Goal: Navigation & Orientation: Find specific page/section

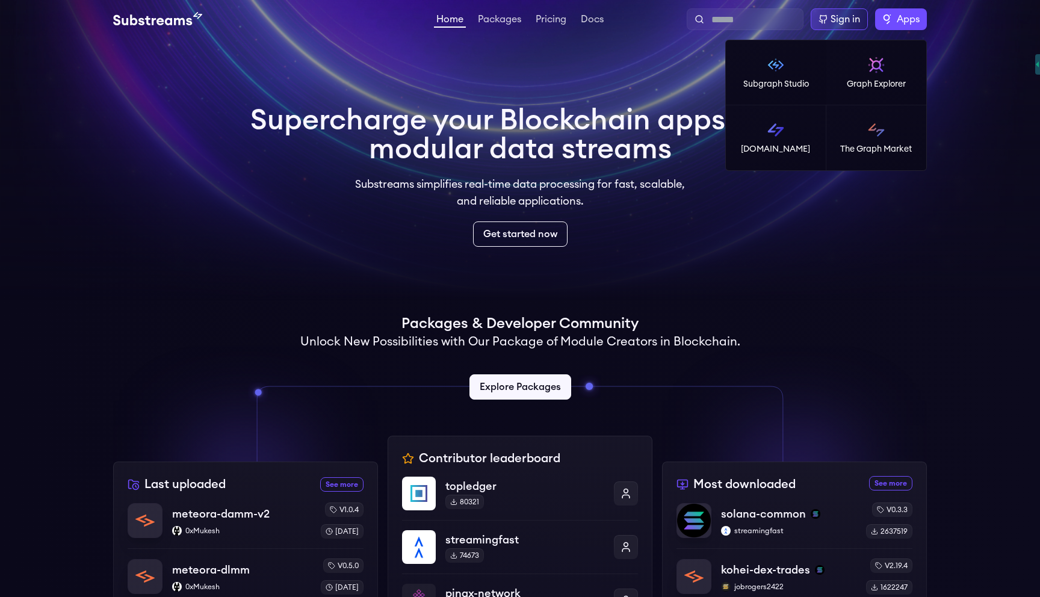
click at [887, 23] on label "Apps" at bounding box center [901, 19] width 52 height 22
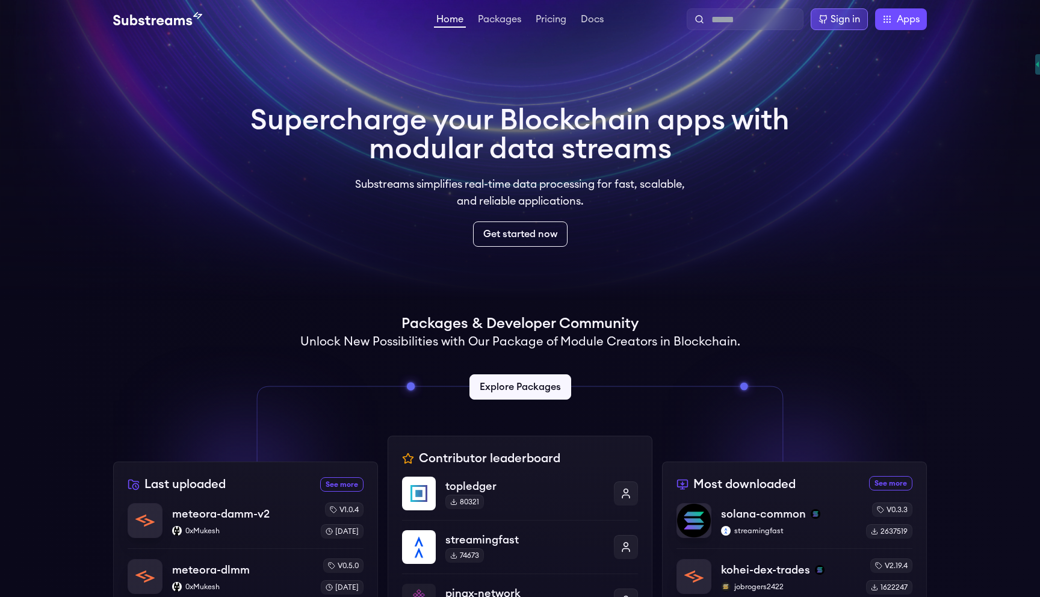
click at [837, 20] on div "Sign in" at bounding box center [845, 19] width 29 height 14
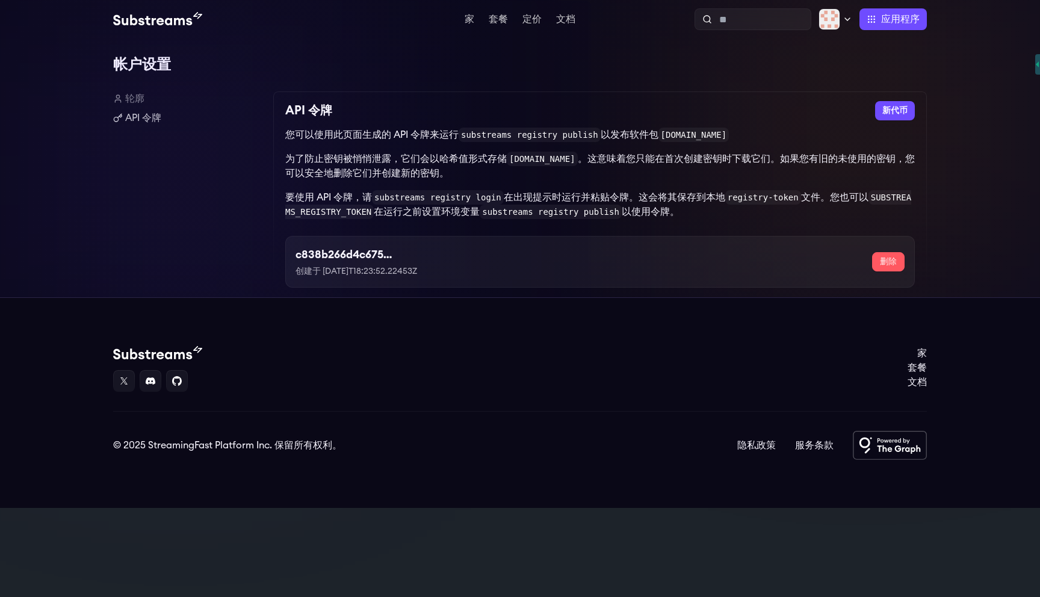
click at [494, 324] on footer "家 套餐 文档 © 2025 StreamingFast Platform Inc. 保留所有权利。 隐私政策 服务条款" at bounding box center [520, 402] width 1040 height 211
click at [134, 98] on font "轮廓" at bounding box center [134, 99] width 19 height 10
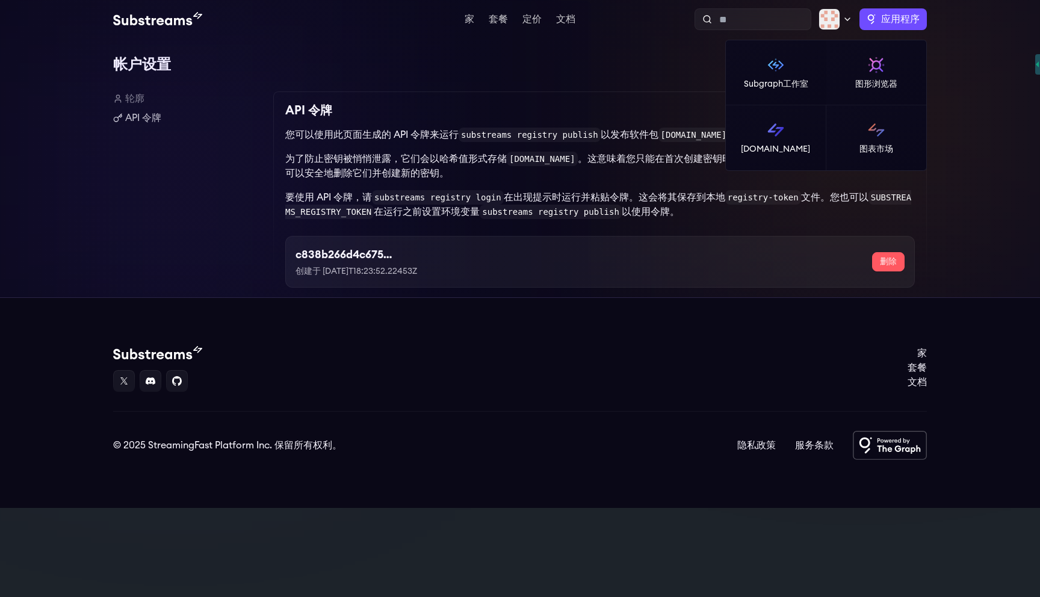
click at [897, 16] on font "应用程序" at bounding box center [900, 19] width 39 height 10
click at [738, 115] on link "[DOMAIN_NAME]" at bounding box center [776, 137] width 101 height 65
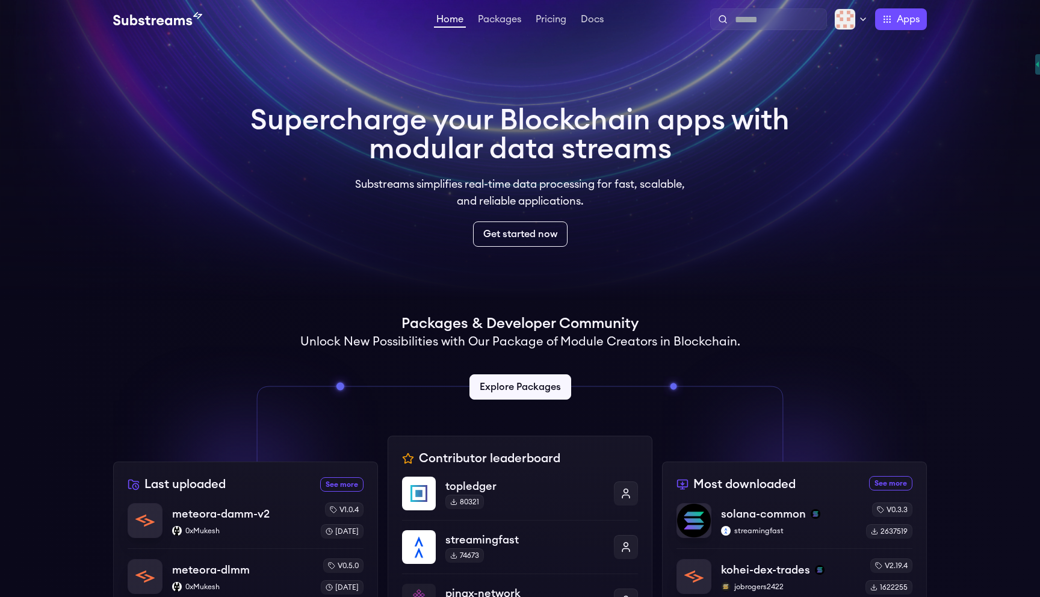
click at [944, 26] on div "Home Packages Pricing Docs Home Packages Pricing Docs Profile Publish Settings …" at bounding box center [520, 19] width 1040 height 39
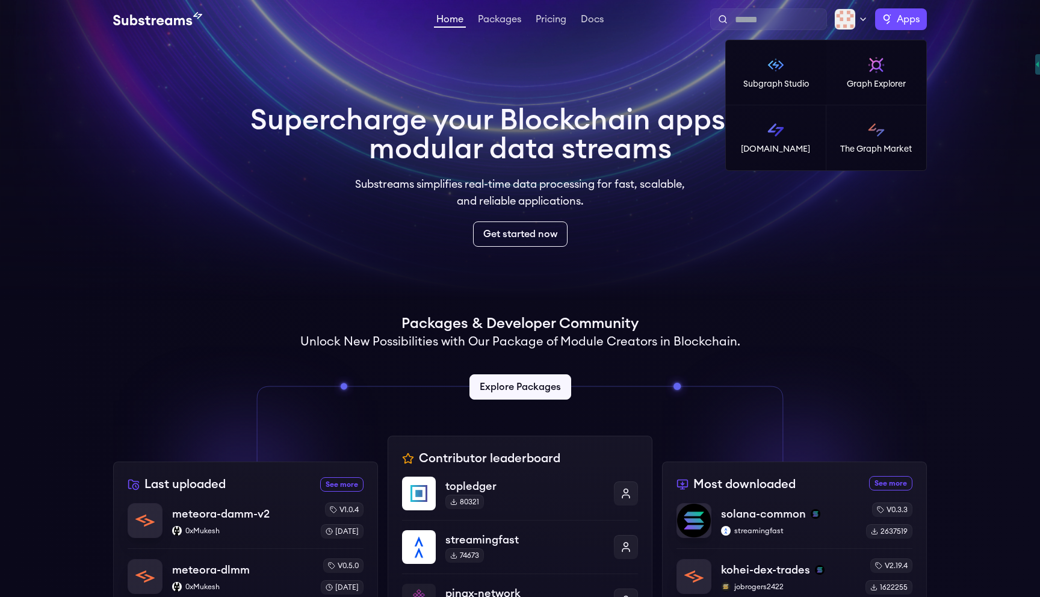
click at [902, 23] on span "Apps" at bounding box center [908, 19] width 23 height 14
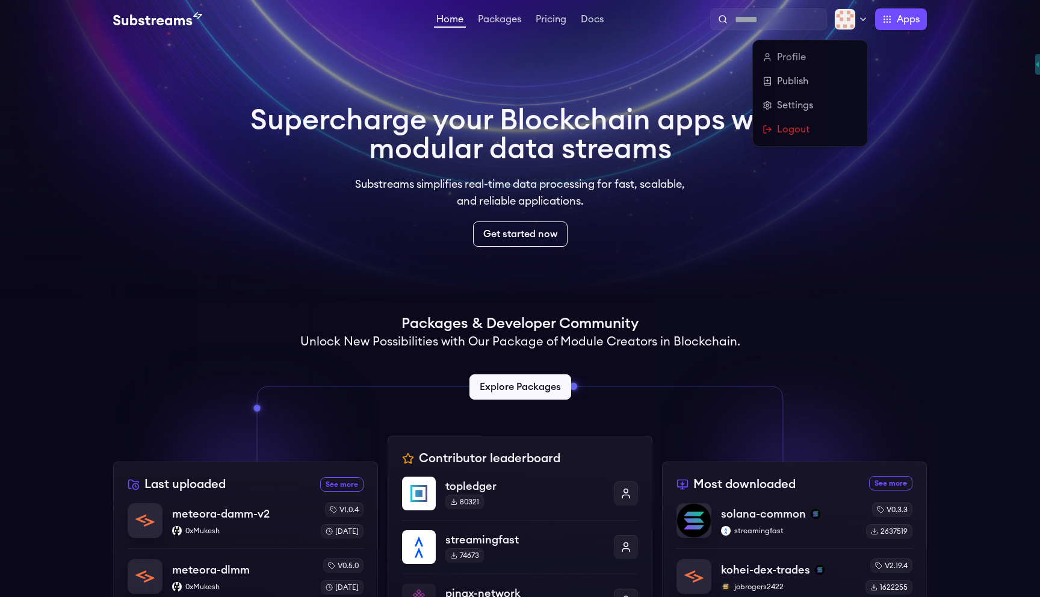
click at [853, 17] on img at bounding box center [845, 19] width 22 height 22
click at [799, 87] on link "Publish" at bounding box center [810, 81] width 95 height 14
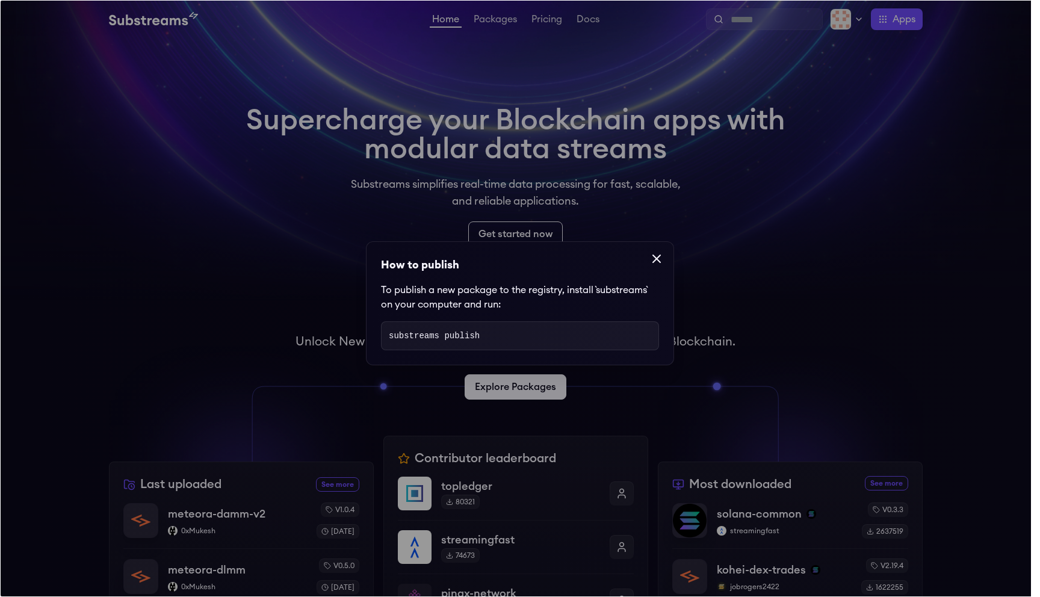
click at [740, 155] on dialog "How to publish To publish a new package to the registry, install `substreams` o…" at bounding box center [520, 298] width 1040 height 597
click at [653, 255] on icon at bounding box center [656, 259] width 14 height 14
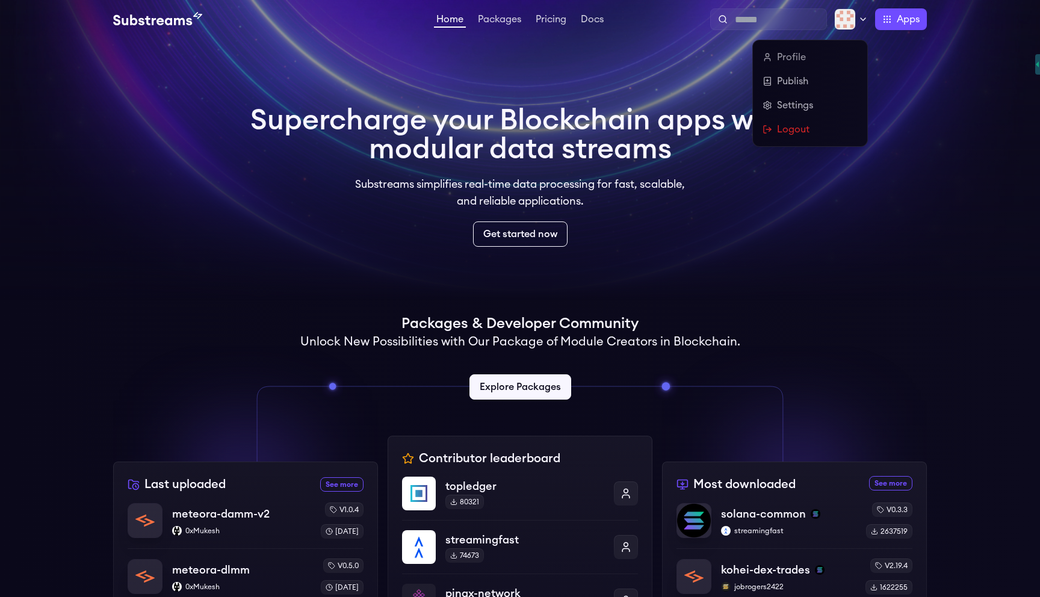
click at [846, 13] on img at bounding box center [845, 19] width 22 height 22
click at [818, 108] on link "Settings" at bounding box center [810, 105] width 95 height 14
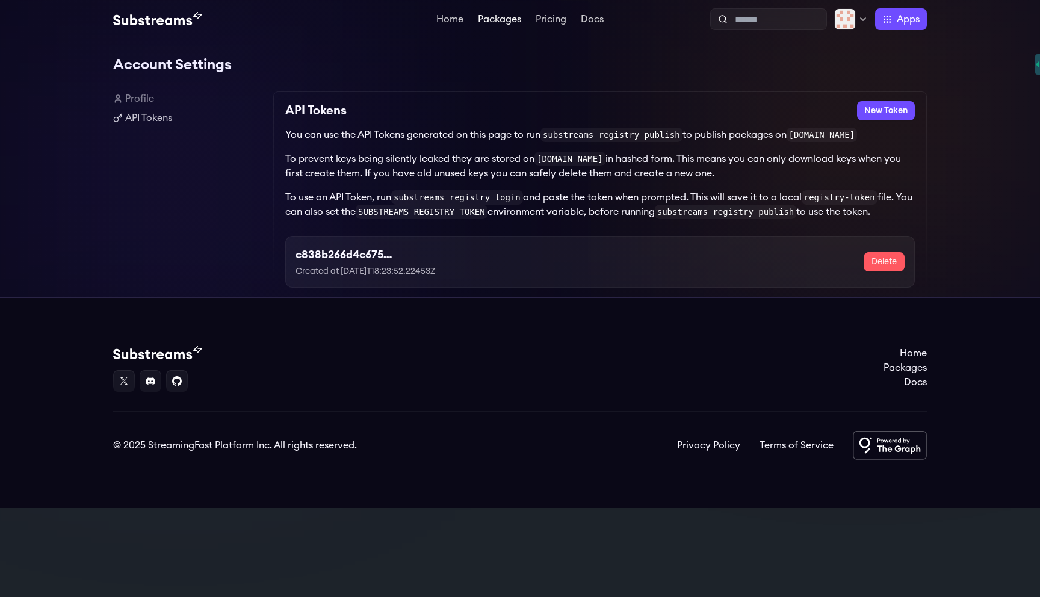
click at [497, 19] on link "Packages" at bounding box center [499, 20] width 48 height 12
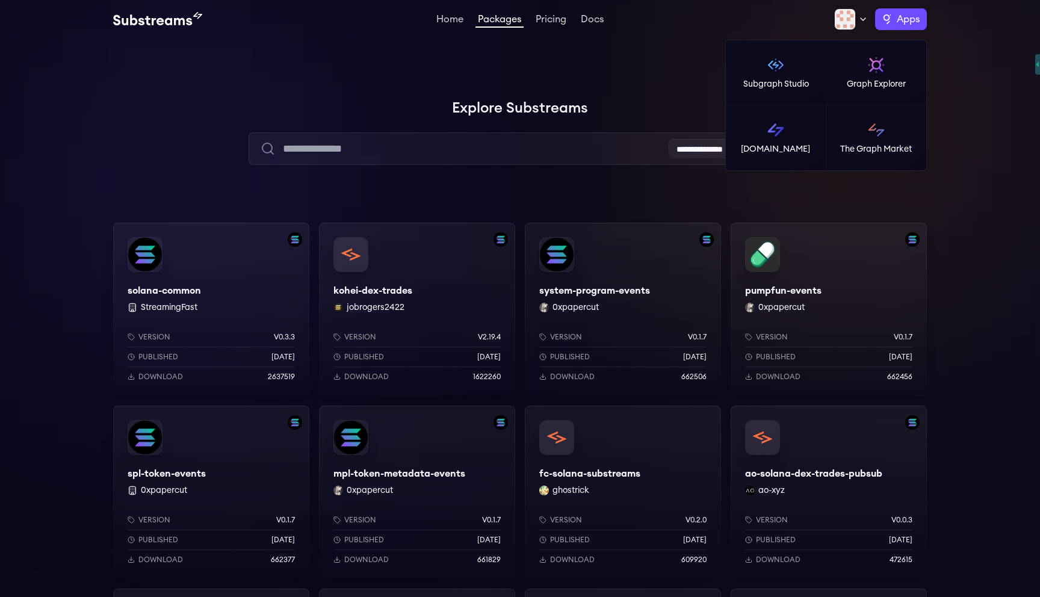
click at [900, 19] on span "Apps" at bounding box center [908, 19] width 23 height 14
click at [794, 133] on link "[DOMAIN_NAME]" at bounding box center [776, 137] width 101 height 65
click at [908, 14] on span "Apps" at bounding box center [908, 19] width 23 height 14
click at [897, 131] on link "The Graph Market" at bounding box center [876, 137] width 101 height 65
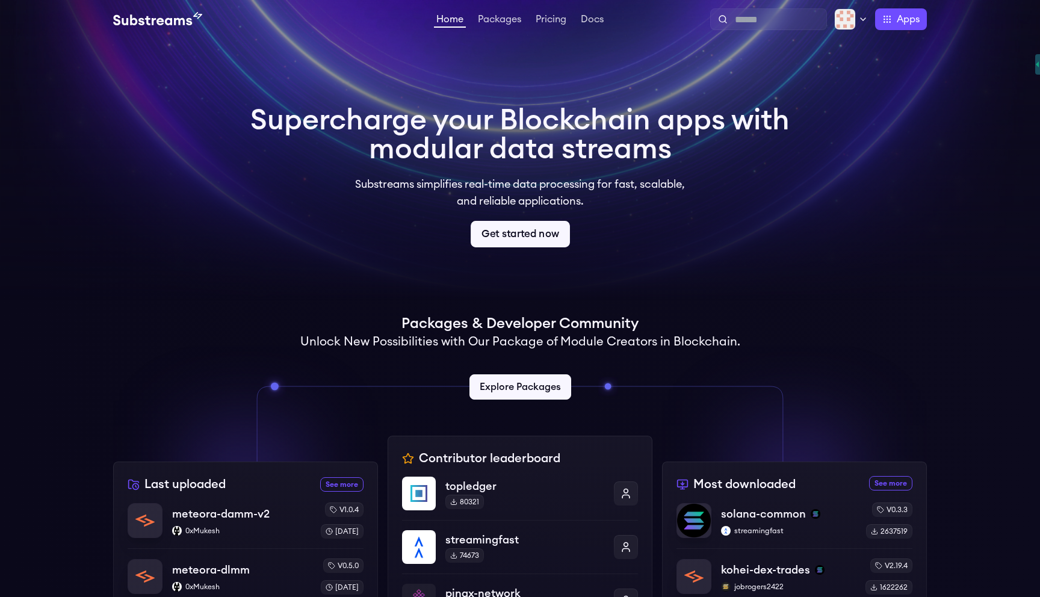
click at [521, 234] on link "Get started now" at bounding box center [520, 234] width 99 height 26
click at [589, 21] on link "Docs" at bounding box center [592, 20] width 28 height 12
